Goal: Information Seeking & Learning: Learn about a topic

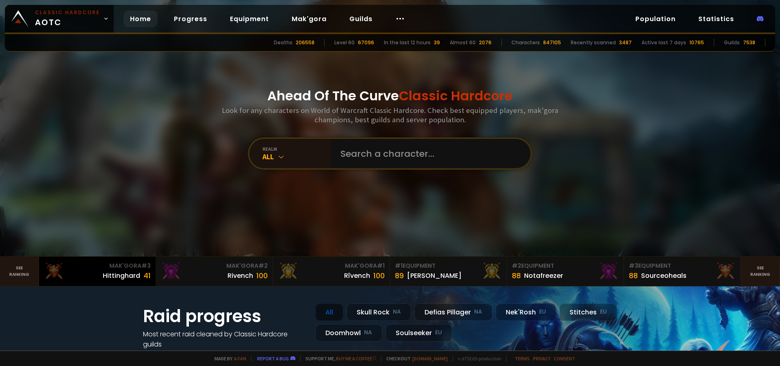
scroll to position [98, 0]
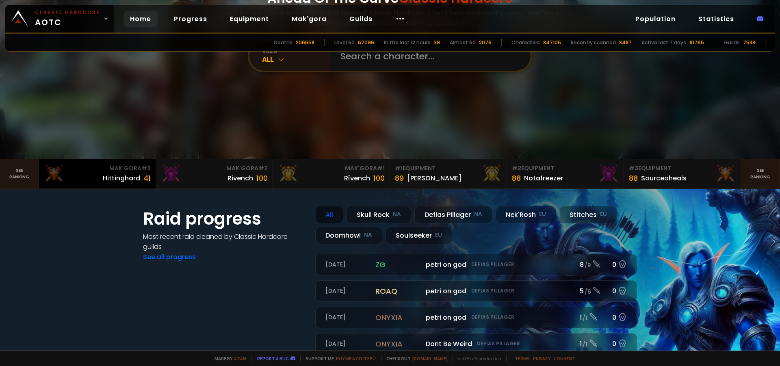
click at [137, 174] on div "Hittinghard" at bounding box center [121, 178] width 37 height 10
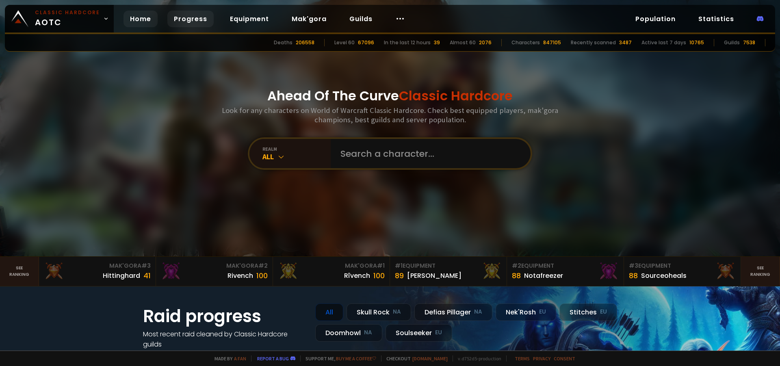
click at [185, 21] on link "Progress" at bounding box center [190, 19] width 46 height 17
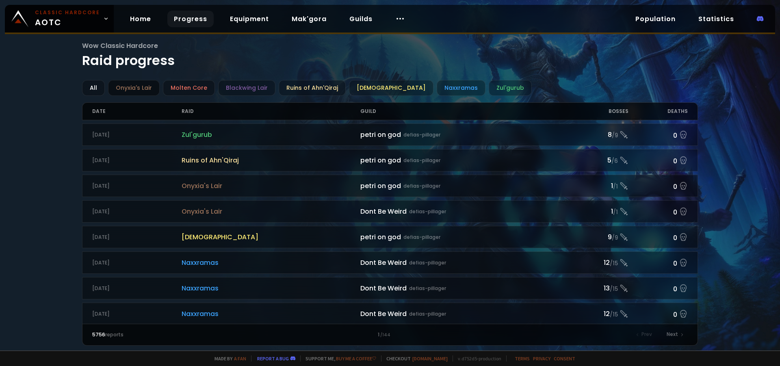
click at [151, 84] on div "Onyxia's Lair" at bounding box center [134, 88] width 52 height 16
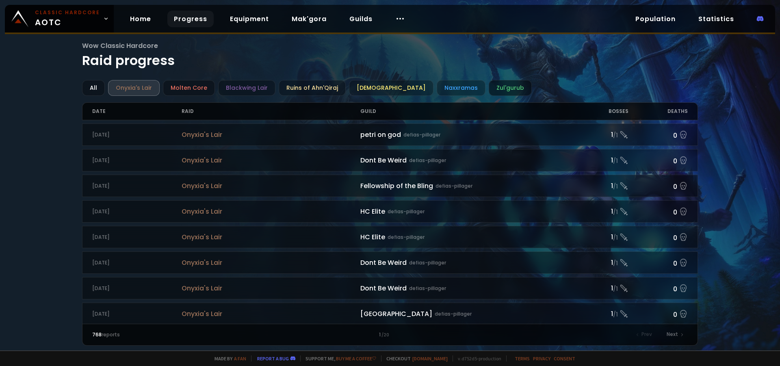
click at [492, 87] on div "Zul'gurub" at bounding box center [510, 88] width 43 height 16
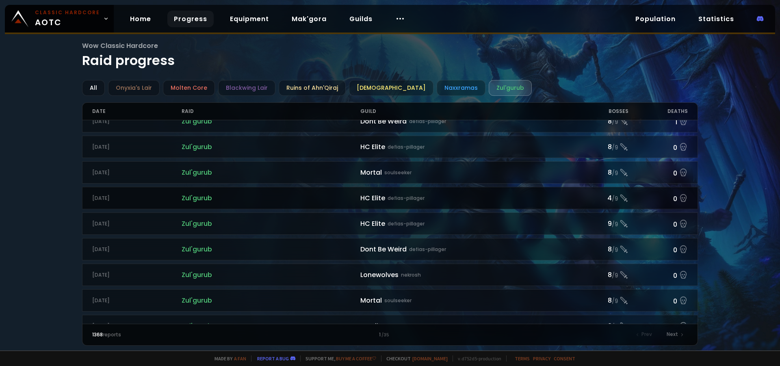
scroll to position [112, 0]
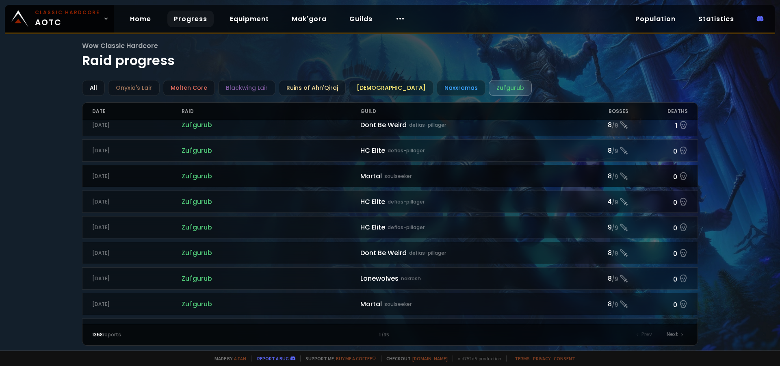
click at [431, 181] on div "Mortal soulseeker" at bounding box center [465, 176] width 209 height 10
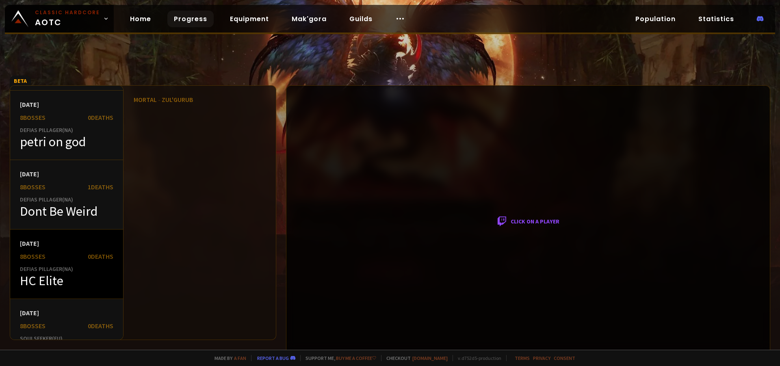
scroll to position [146, 0]
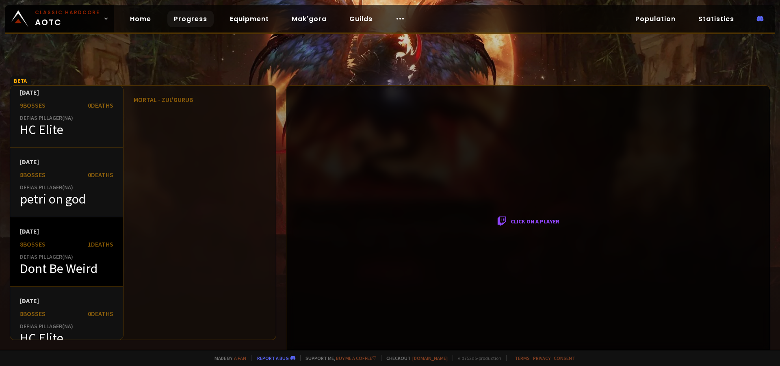
click at [80, 231] on div "[DATE]" at bounding box center [66, 231] width 93 height 8
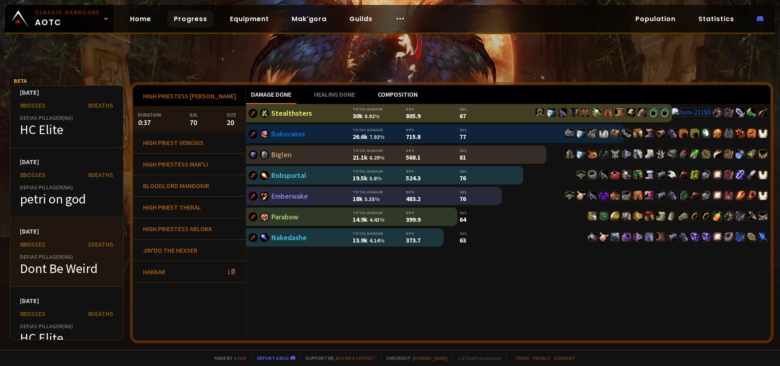
click at [385, 96] on div "Composition" at bounding box center [398, 94] width 50 height 19
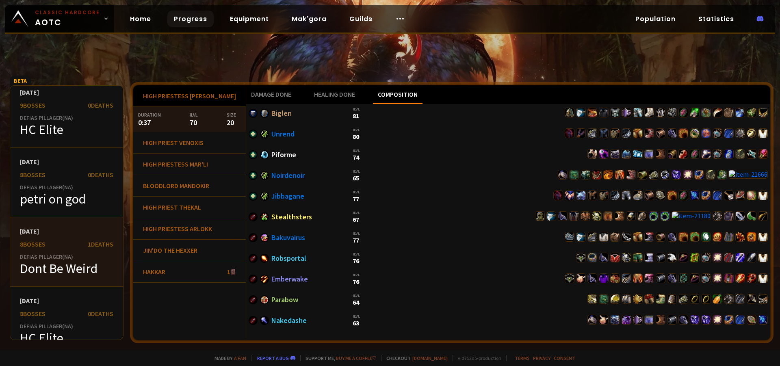
click at [272, 158] on link "Piforme" at bounding box center [284, 154] width 25 height 9
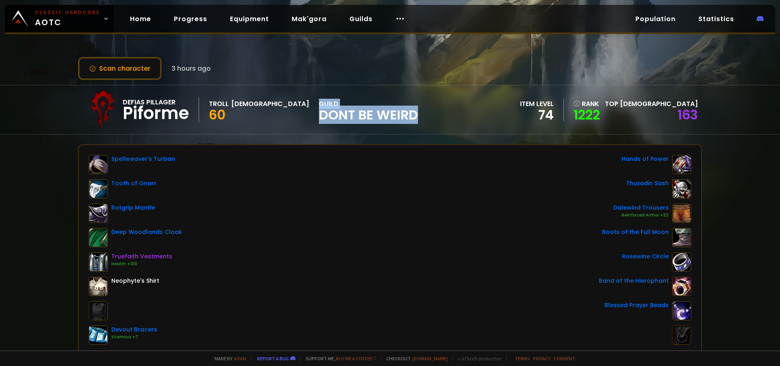
drag, startPoint x: 416, startPoint y: 115, endPoint x: 237, endPoint y: 122, distance: 179.4
click at [233, 109] on div "Defias Pillager Piforme Troll Priest 60 guild Dont Be Weird item level 74 rank …" at bounding box center [390, 109] width 624 height 49
click at [370, 133] on div "Defias Pillager Piforme Troll Priest 60 guild Dont Be Weird item level 74 rank …" at bounding box center [390, 109] width 624 height 49
click at [301, 22] on link "Mak'gora" at bounding box center [309, 19] width 48 height 17
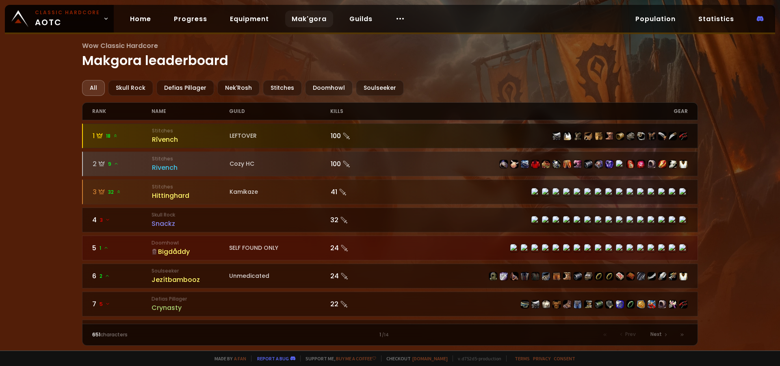
click at [173, 140] on div "Rîvench" at bounding box center [191, 140] width 78 height 10
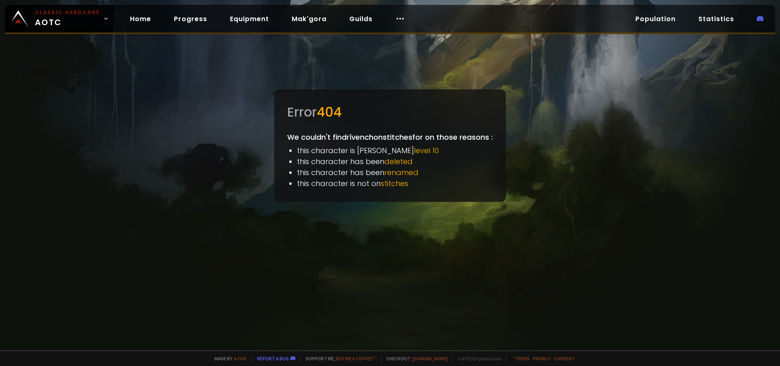
drag, startPoint x: 673, startPoint y: 13, endPoint x: 686, endPoint y: 21, distance: 14.8
click at [673, 14] on link "Population" at bounding box center [655, 19] width 53 height 17
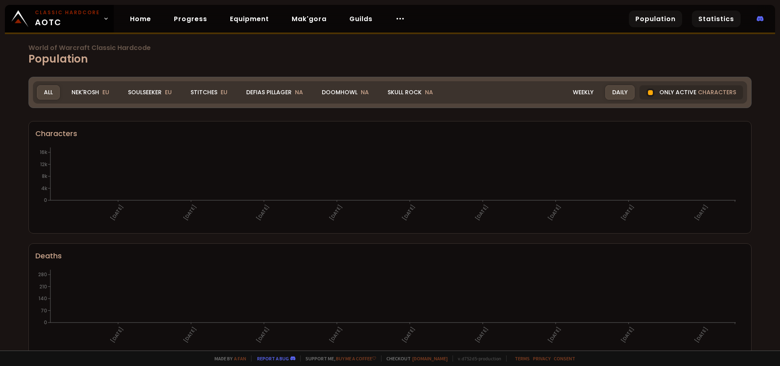
click at [703, 21] on link "Statistics" at bounding box center [716, 19] width 49 height 17
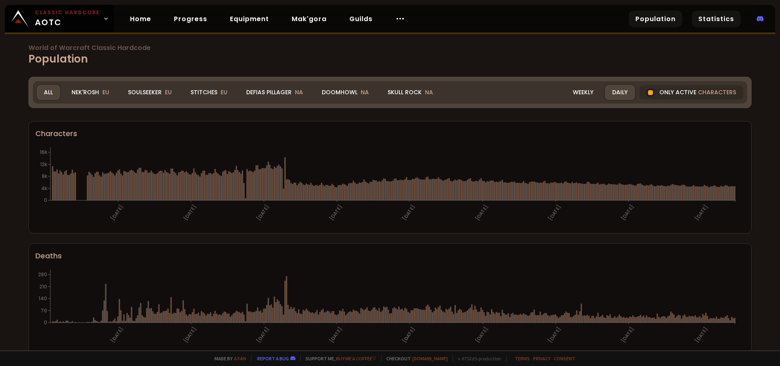
click at [700, 21] on link "Statistics" at bounding box center [716, 19] width 49 height 17
click at [701, 21] on link "Statistics" at bounding box center [716, 19] width 49 height 17
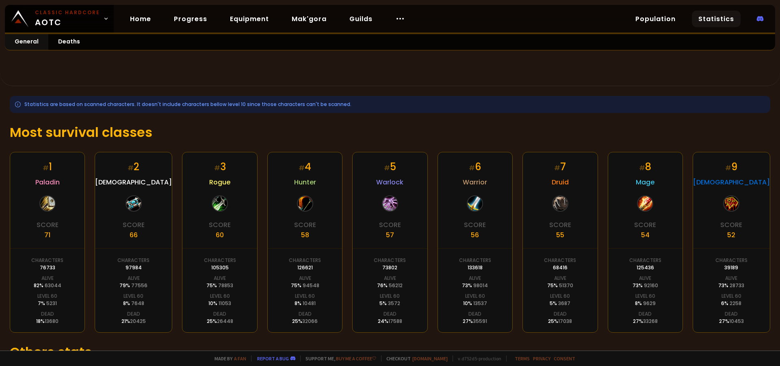
scroll to position [133, 0]
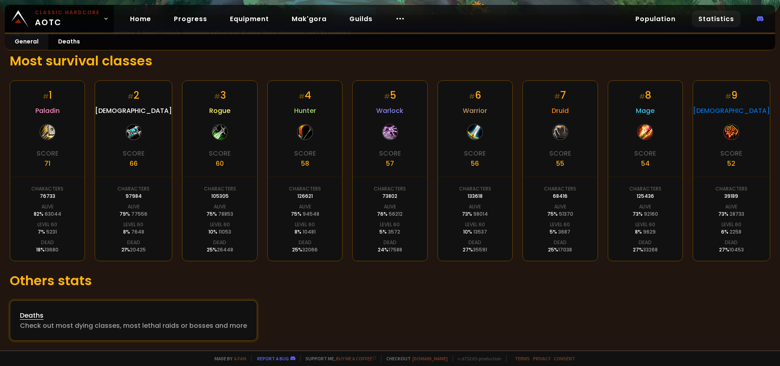
click at [35, 315] on div "Deaths" at bounding box center [133, 316] width 227 height 10
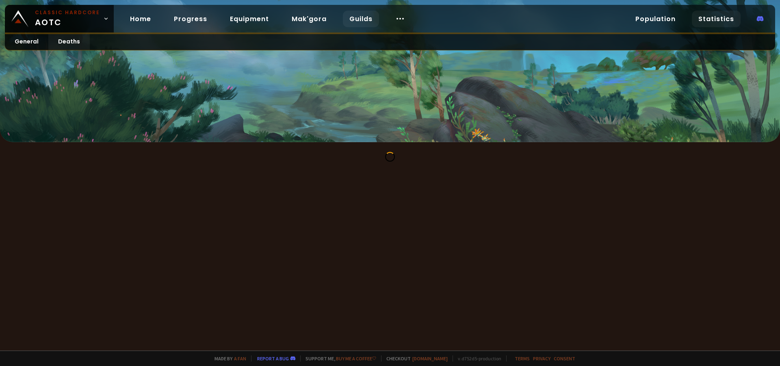
click at [527, 20] on div "Classic Hardcore AOTC Home Progress Equipment Mak'gora Guilds Population Statis…" at bounding box center [390, 19] width 771 height 29
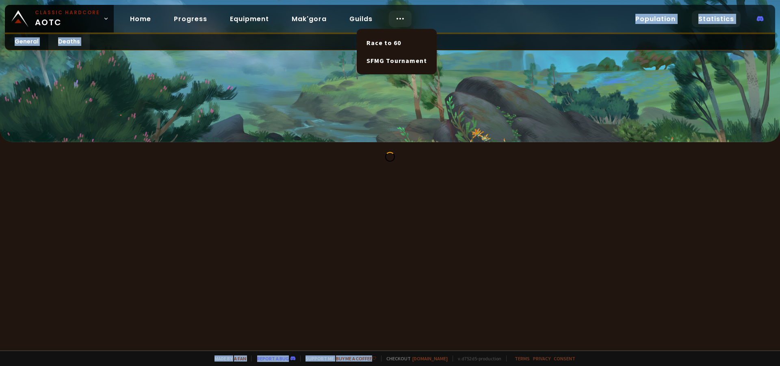
click at [394, 13] on div at bounding box center [400, 19] width 23 height 17
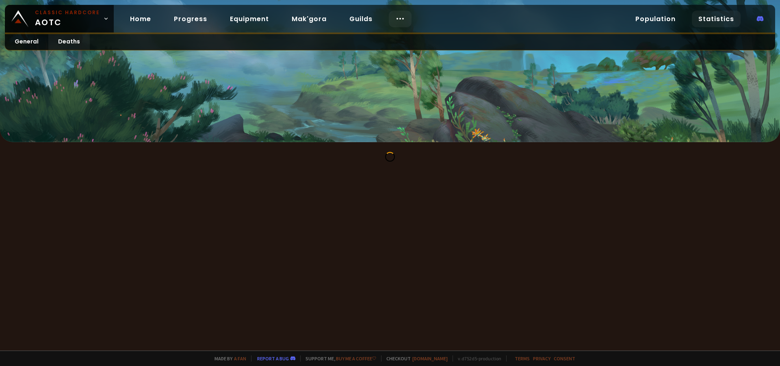
click at [406, 19] on div at bounding box center [400, 19] width 23 height 17
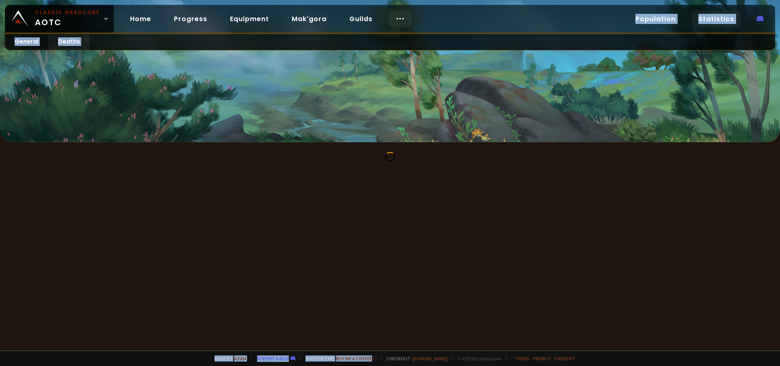
click at [396, 20] on icon at bounding box center [400, 19] width 10 height 10
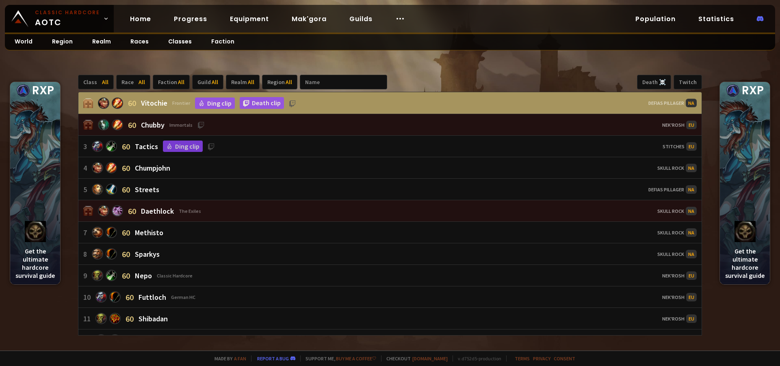
click at [604, 128] on div "Nek'Rosh EU" at bounding box center [574, 125] width 245 height 9
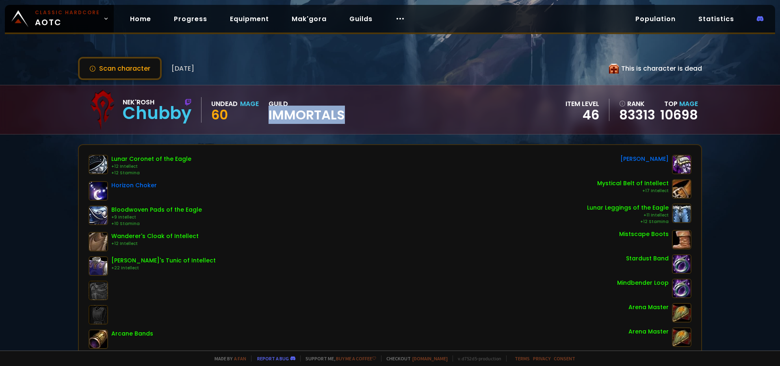
click at [265, 109] on div "Nek'Rosh Chubby Undead Mage 60 guild Immortals item level 46 rank 83313 Top Mag…" at bounding box center [390, 109] width 624 height 49
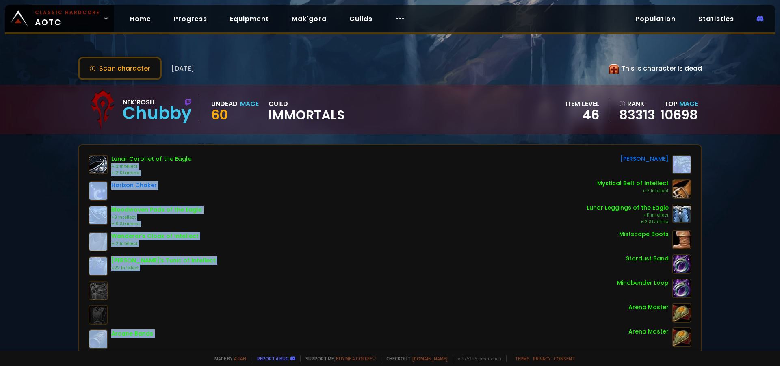
click at [391, 141] on div "Scan character 10 months ago This is character is dead Nek'Rosh Chubby Undead M…" at bounding box center [390, 175] width 780 height 351
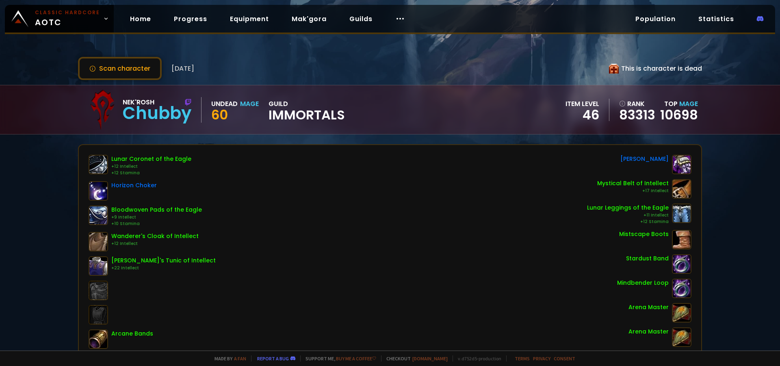
click at [392, 105] on div "Nek'Rosh Chubby Undead Mage 60 guild Immortals item level 46 rank 83313 Top Mag…" at bounding box center [390, 109] width 624 height 49
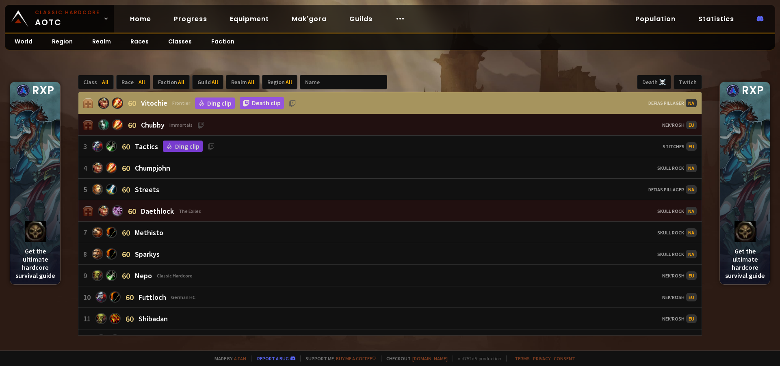
click at [405, 72] on div "Class All Race All Faction All Guild All Realm All Region All Death ☠️ Twitch 6…" at bounding box center [390, 205] width 780 height 291
click at [276, 86] on div "Region All" at bounding box center [279, 82] width 35 height 15
click at [686, 82] on div "Twitch" at bounding box center [688, 82] width 28 height 15
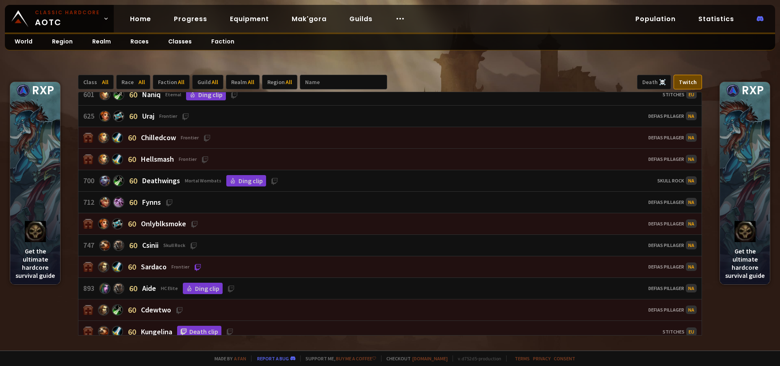
scroll to position [729, 0]
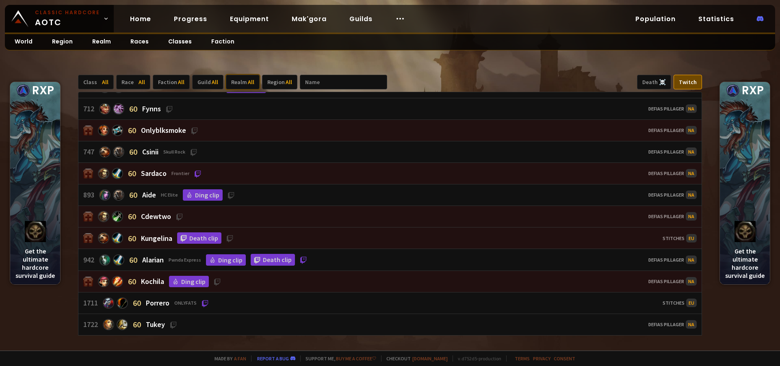
click at [241, 78] on div "Realm All" at bounding box center [243, 82] width 34 height 15
click at [241, 139] on div "Stitches" at bounding box center [255, 140] width 61 height 13
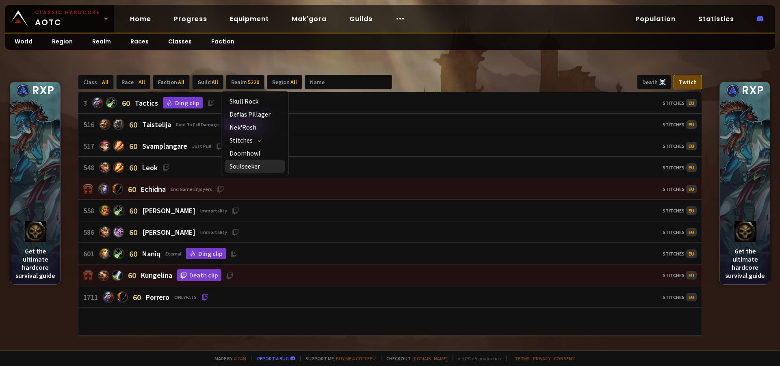
scroll to position [0, 0]
click at [239, 165] on div "Soulseeker" at bounding box center [255, 166] width 61 height 13
click at [441, 63] on div "Class All Race All Faction All Guild All Realm 5220 + 1 Region All Death ☠️ Twi…" at bounding box center [390, 205] width 780 height 291
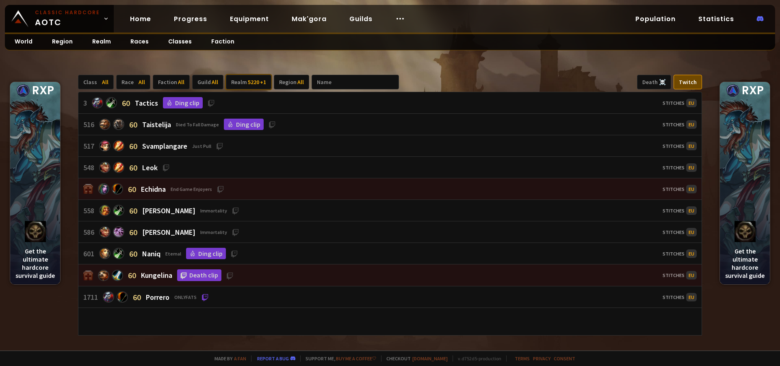
click at [248, 78] on div "5220 + 1" at bounding box center [257, 81] width 18 height 7
click at [421, 75] on div "Class All Race All Faction All Guild All Realm 5220 + 1 Region All Death ☠️ Twi…" at bounding box center [390, 82] width 624 height 15
click at [234, 82] on div "Realm 5220 + 1" at bounding box center [249, 82] width 46 height 15
click at [260, 143] on icon at bounding box center [260, 143] width 5 height 5
click at [393, 67] on div "Class All Race All Faction All Guild All Realm 5220 + 1 Region All Death ☠️ Twi…" at bounding box center [390, 205] width 780 height 291
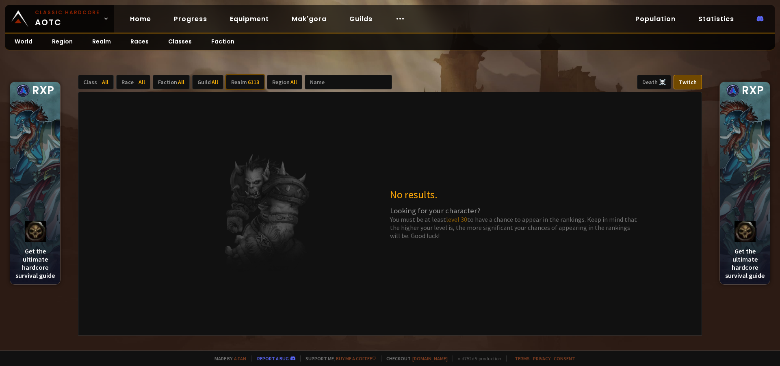
click at [248, 83] on div "6113" at bounding box center [253, 81] width 11 height 7
click at [404, 65] on div "Class All Race All Faction All Guild All Realm 6113 Region All Death ☠️ Twitch …" at bounding box center [390, 205] width 780 height 291
drag, startPoint x: 250, startPoint y: 74, endPoint x: 252, endPoint y: 82, distance: 7.4
click at [250, 76] on div "Class All Race All Faction All Guild All Realm 6113 Region All Death ☠️ Twitch …" at bounding box center [390, 205] width 780 height 291
click at [252, 77] on div "Realm 6113" at bounding box center [245, 82] width 39 height 15
